Goal: Book appointment/travel/reservation

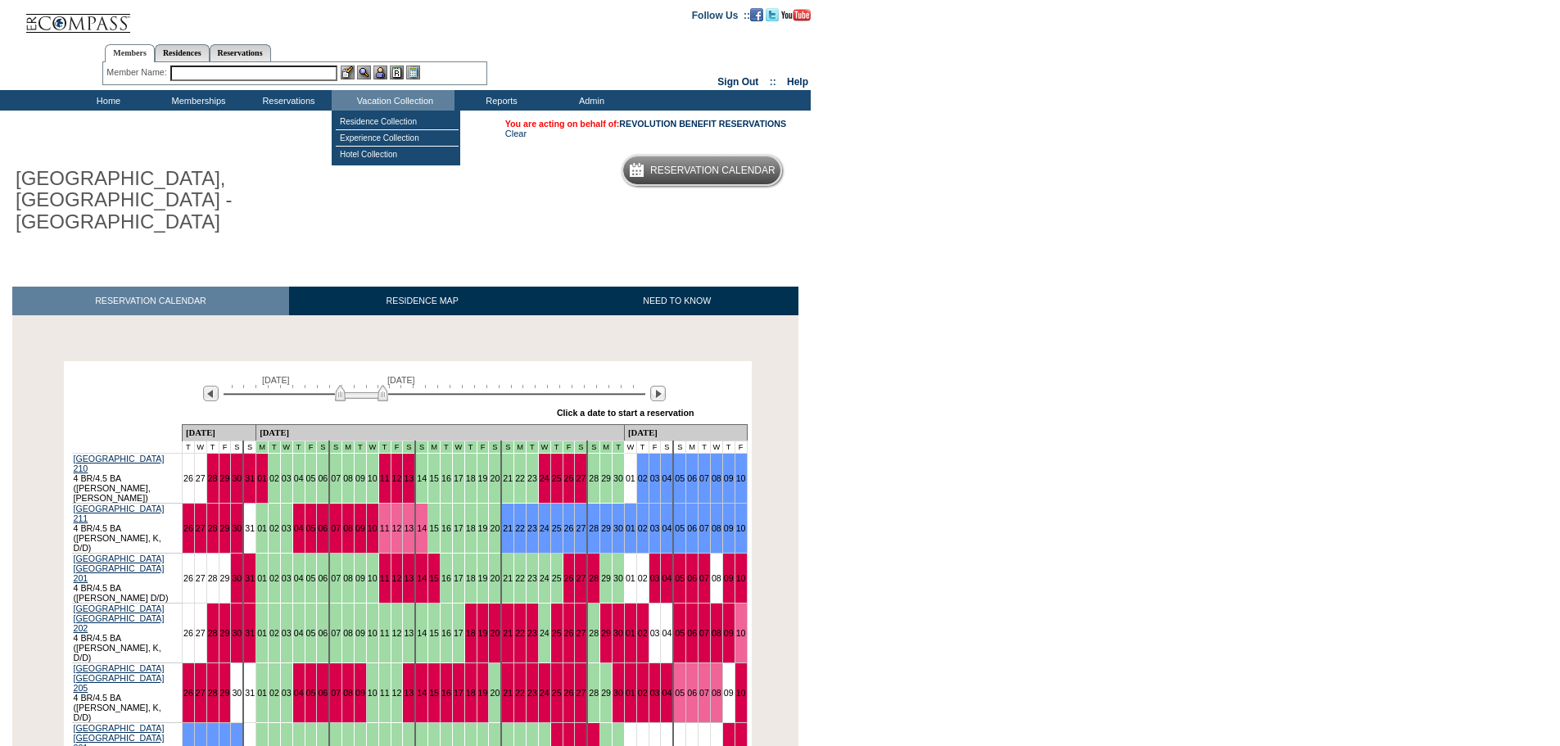
scroll to position [95, 0]
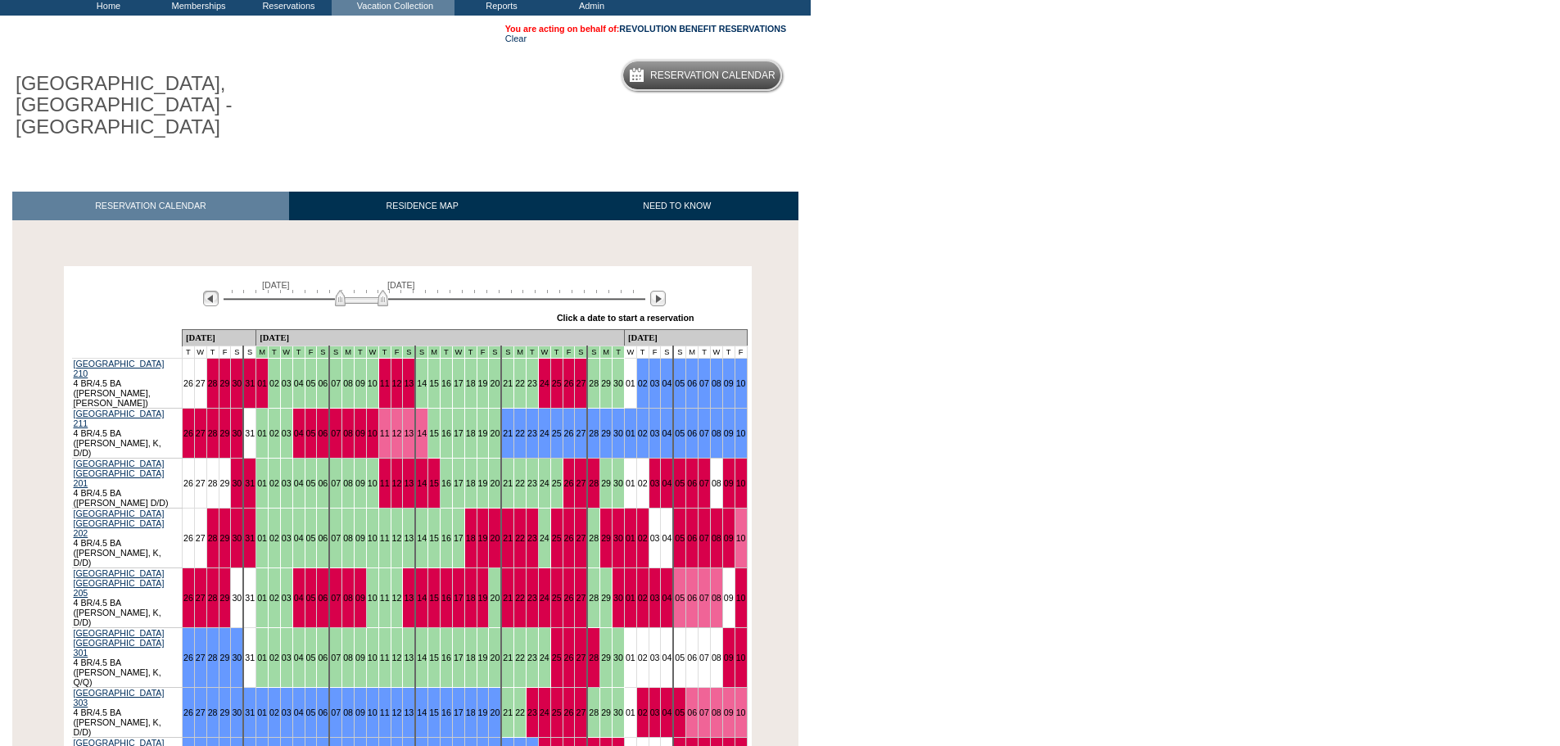
click at [214, 291] on img at bounding box center [211, 299] width 16 height 16
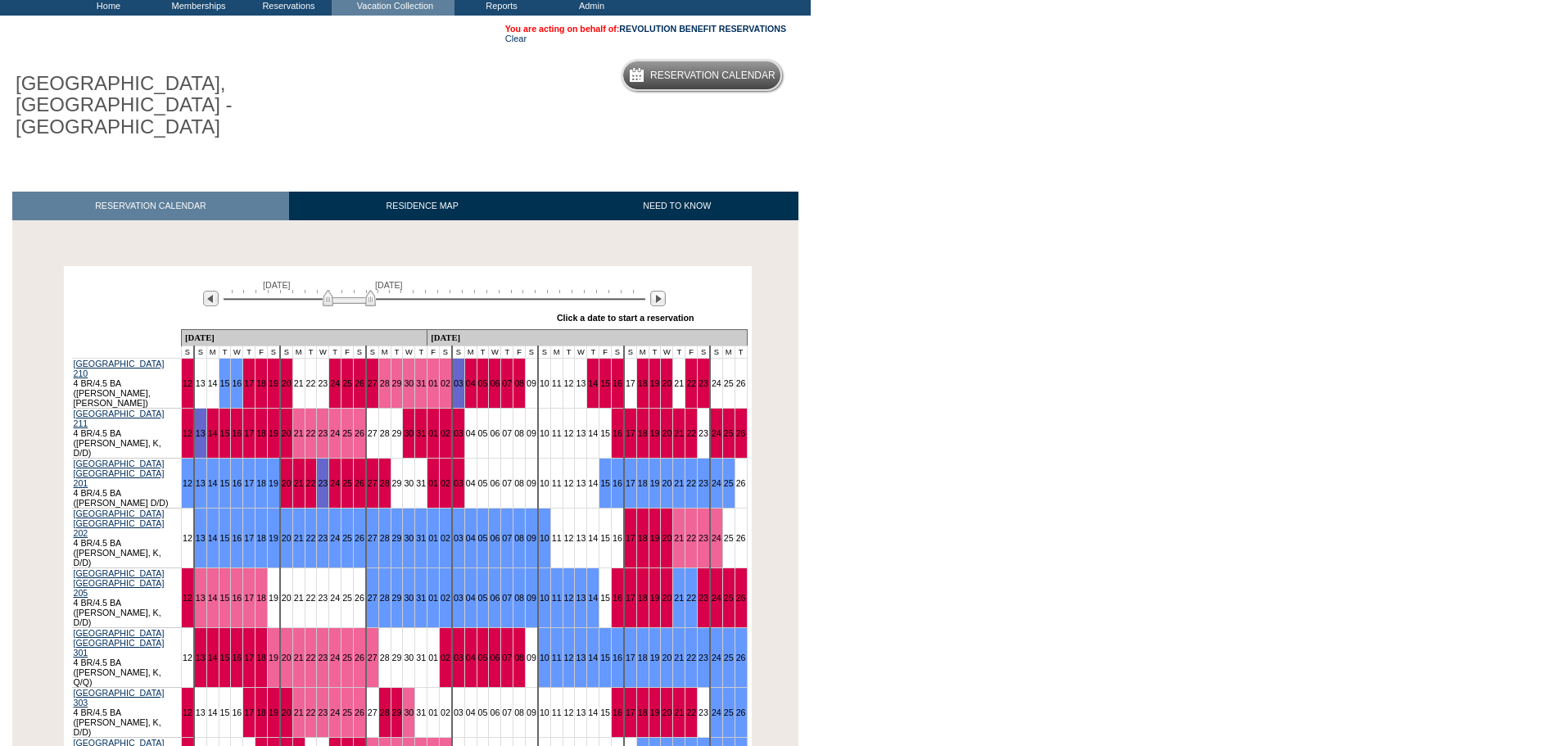
click at [353, 290] on img at bounding box center [349, 298] width 53 height 16
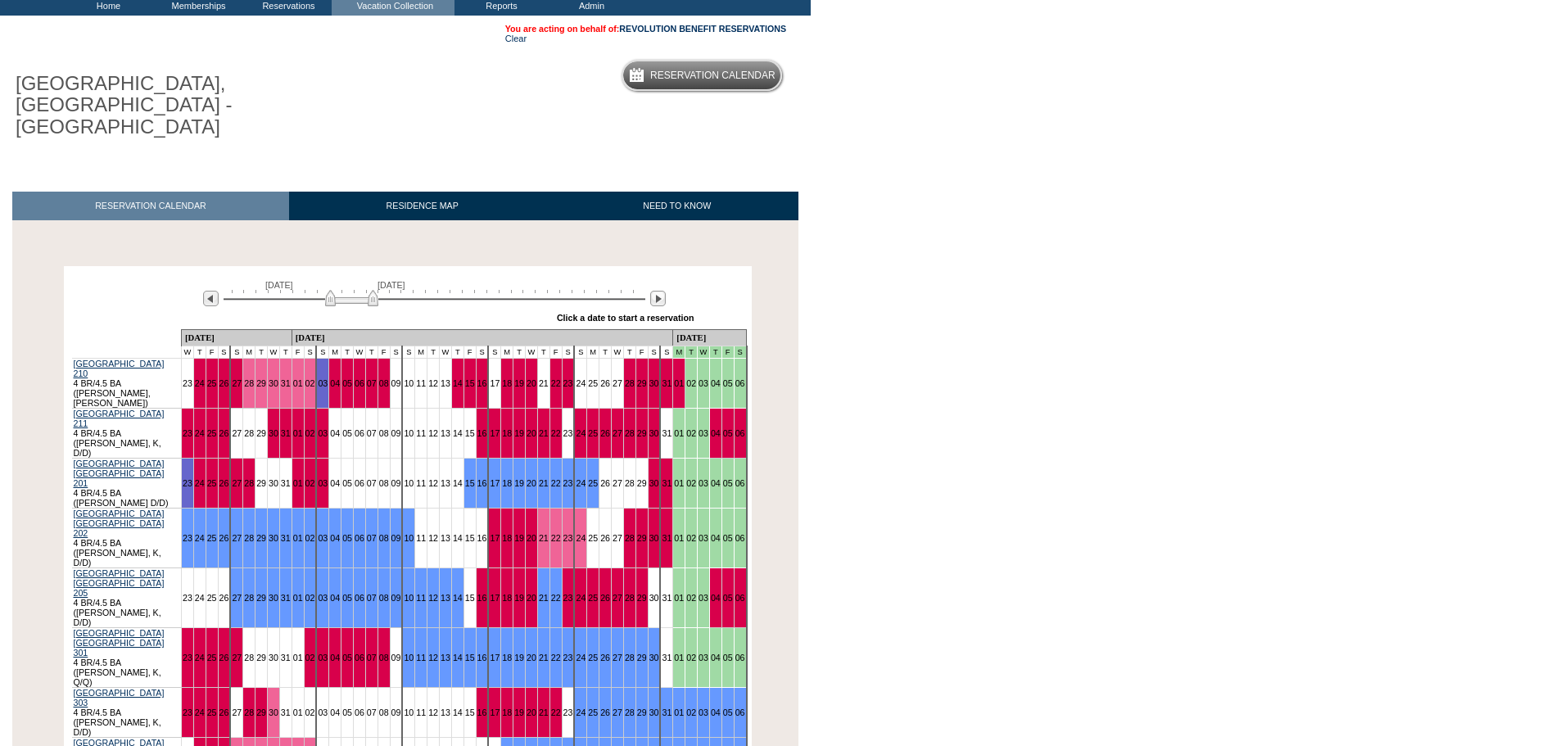
click at [354, 290] on img at bounding box center [351, 298] width 53 height 16
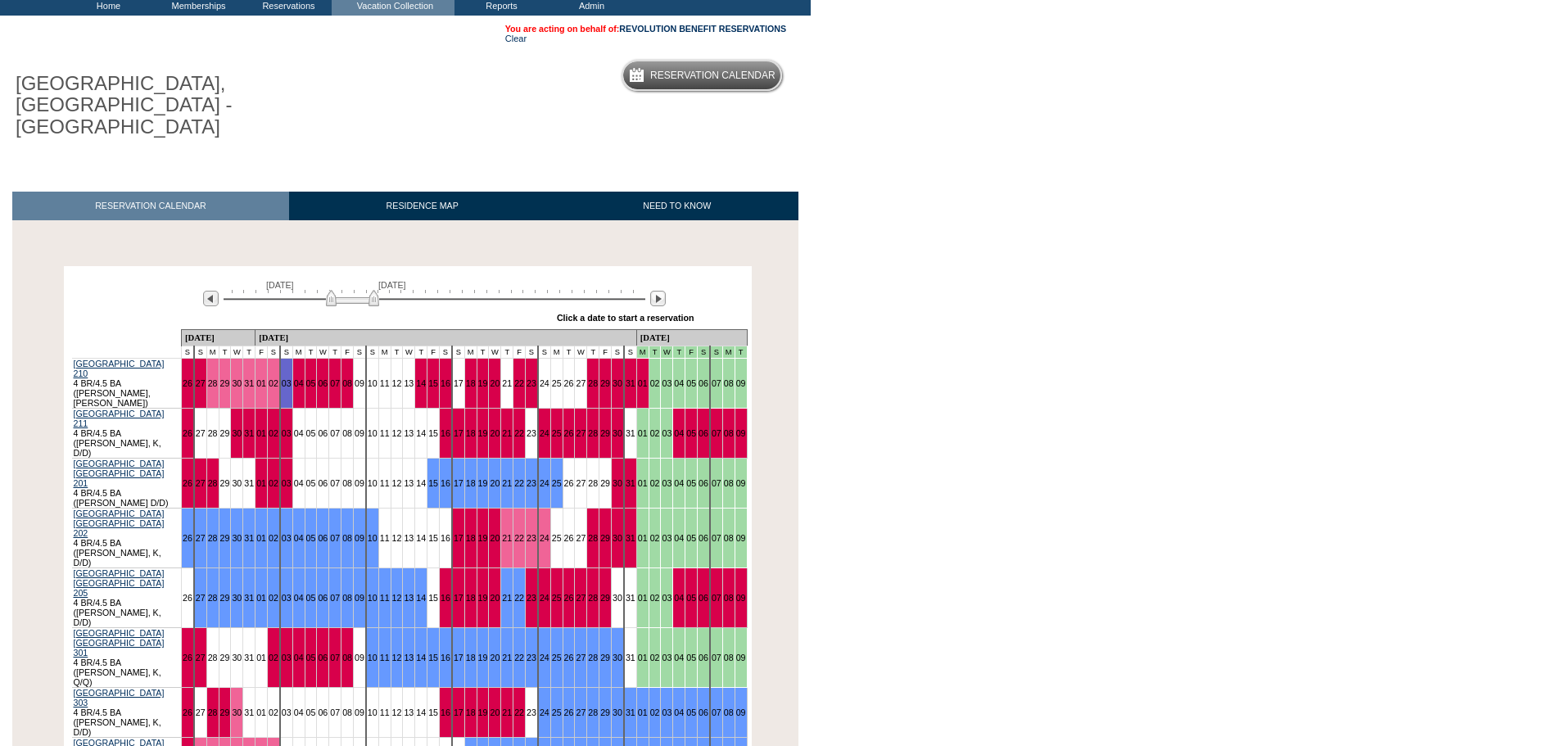
click at [354, 290] on img at bounding box center [352, 298] width 53 height 16
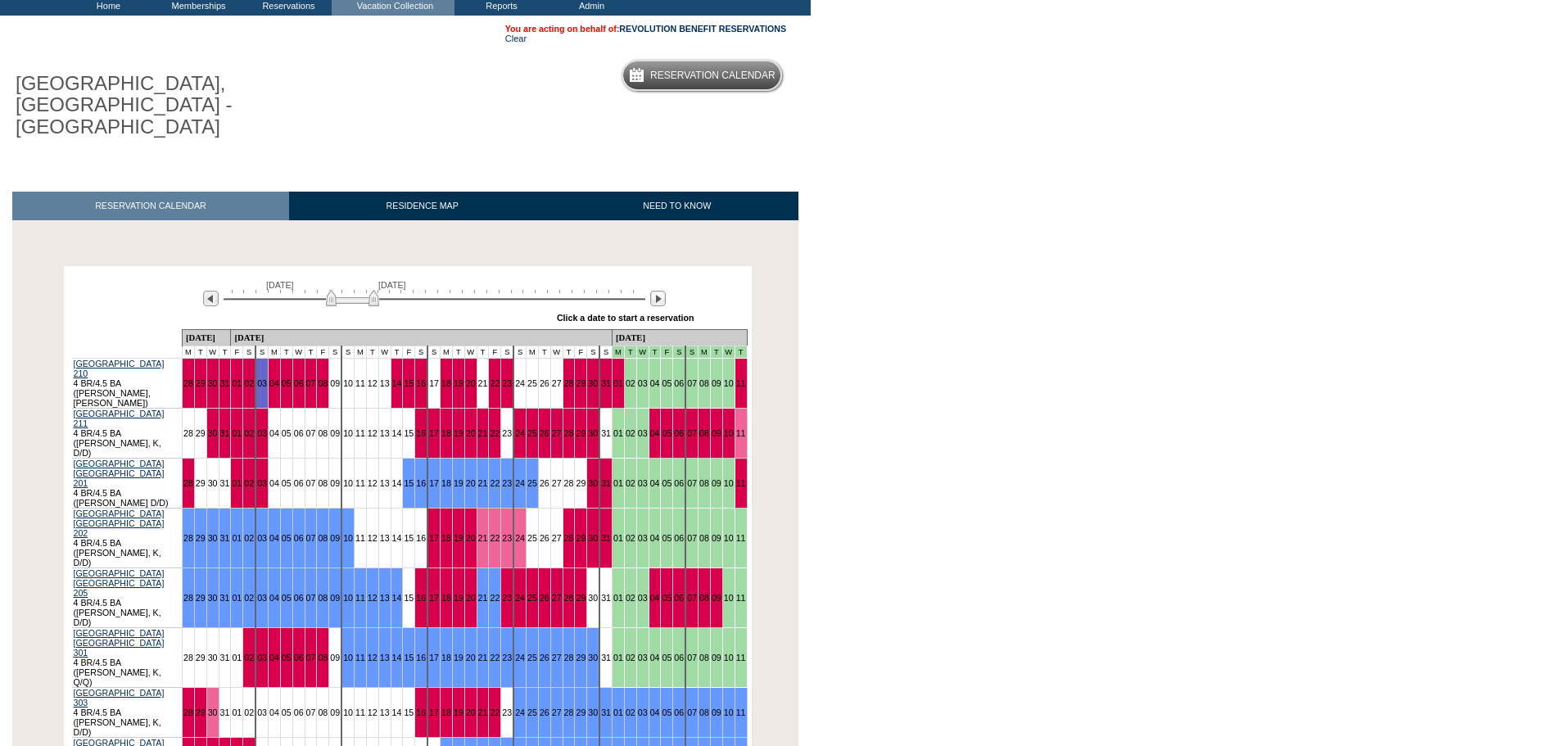
drag, startPoint x: 1225, startPoint y: 298, endPoint x: 1210, endPoint y: 95, distance: 203.6
click at [1228, 298] on body "Follow Us ::" at bounding box center [780, 278] width 1560 height 746
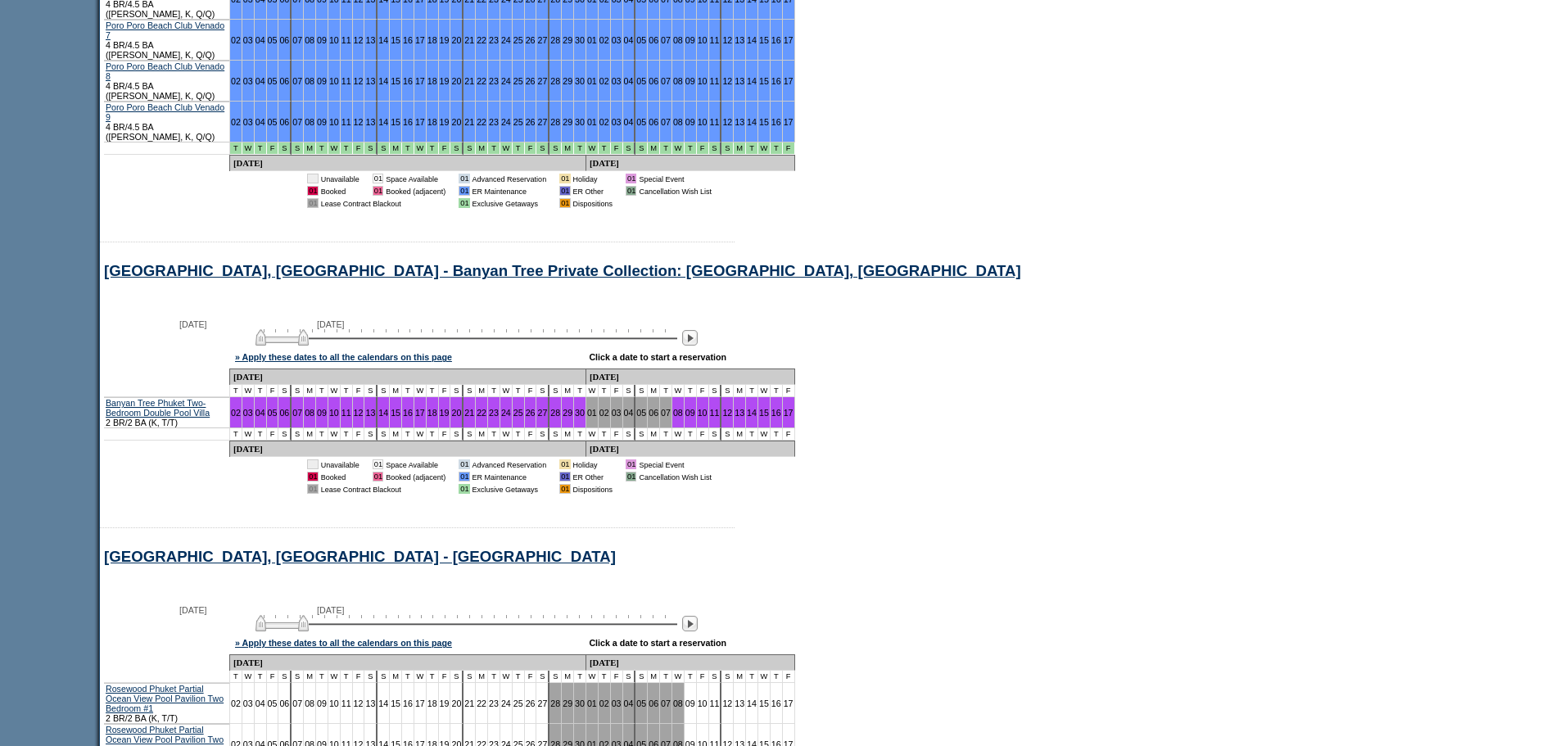
scroll to position [14751, 0]
